Goal: Check status: Check status

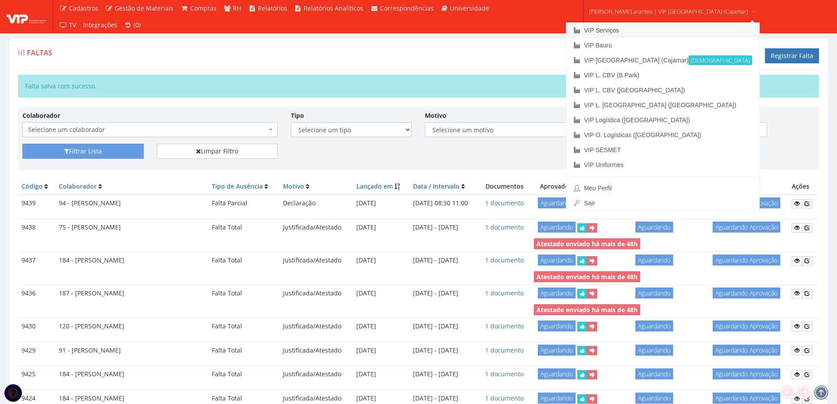
click at [609, 27] on link "VIP Serviços" at bounding box center [662, 30] width 193 height 15
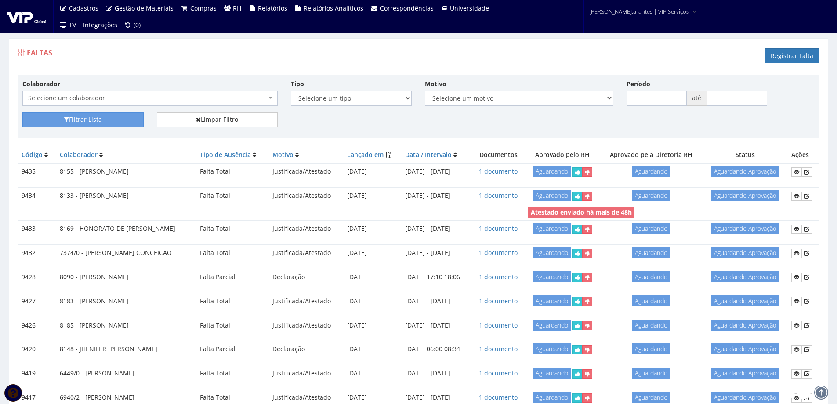
click at [54, 98] on span "Selecione um colaborador" at bounding box center [147, 98] width 239 height 9
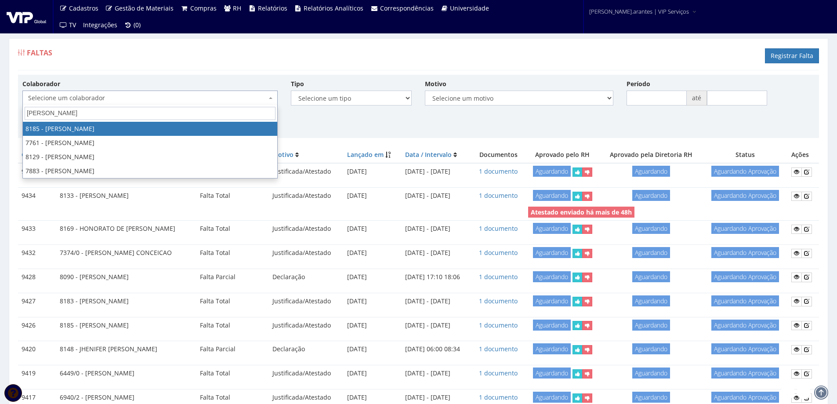
type input "claudio"
select select "4096"
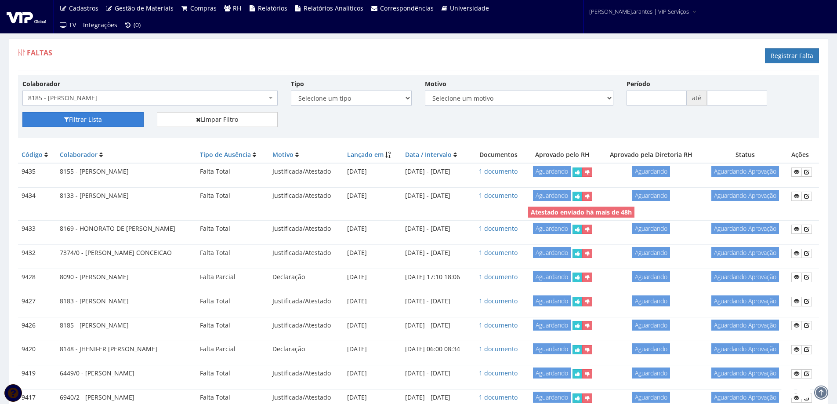
click at [94, 119] on button "Filtrar Lista" at bounding box center [82, 119] width 121 height 15
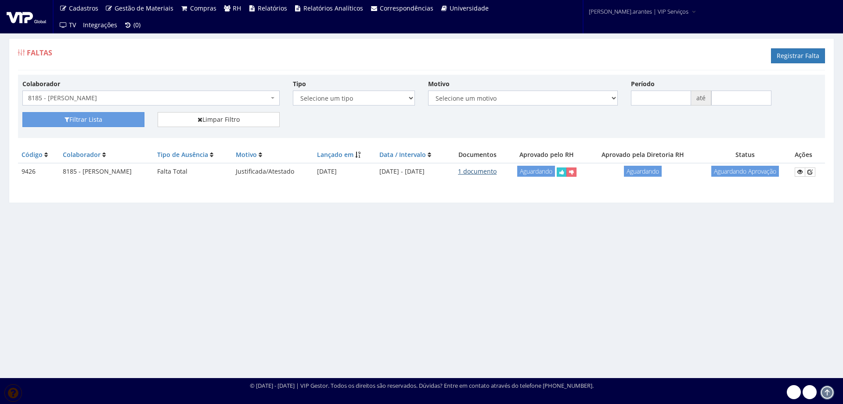
click at [497, 173] on link "1 documento" at bounding box center [477, 171] width 39 height 8
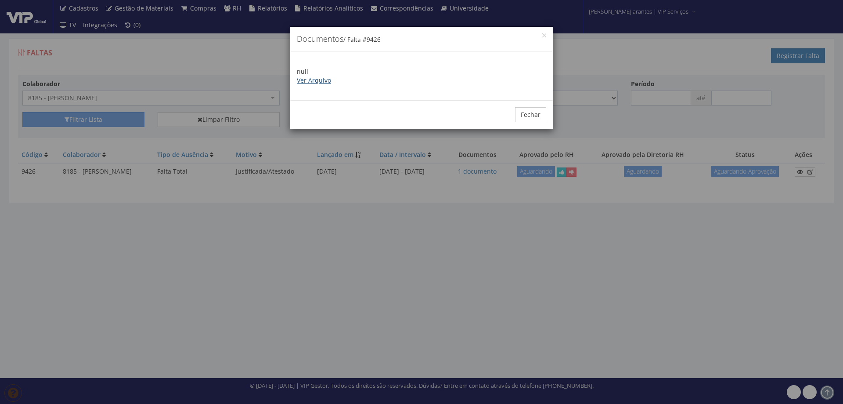
click at [309, 82] on link "Ver Arquivo" at bounding box center [314, 80] width 34 height 8
click at [528, 114] on button "Fechar" at bounding box center [530, 114] width 31 height 15
